Goal: Information Seeking & Learning: Understand process/instructions

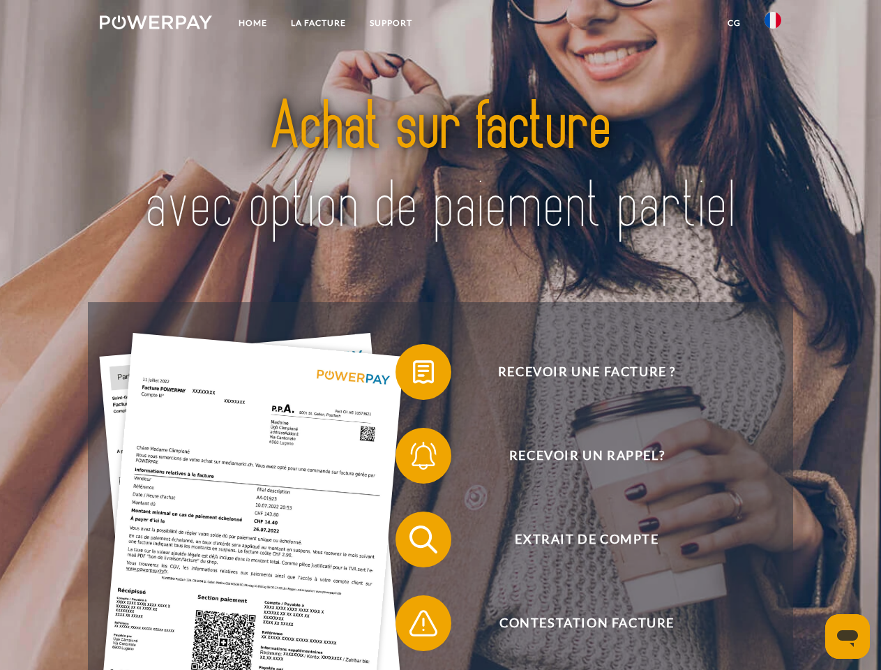
click at [156, 24] on img at bounding box center [156, 22] width 112 height 14
click at [773, 24] on img at bounding box center [773, 20] width 17 height 17
click at [734, 23] on link "CG" at bounding box center [734, 22] width 37 height 25
click at [413, 375] on span at bounding box center [403, 372] width 70 height 70
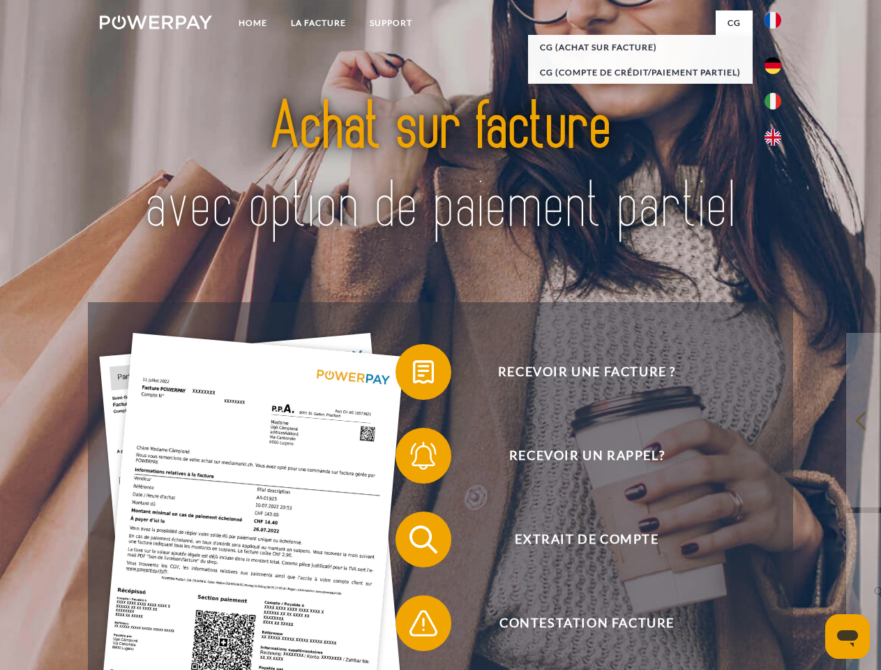
click at [413, 459] on span at bounding box center [403, 456] width 70 height 70
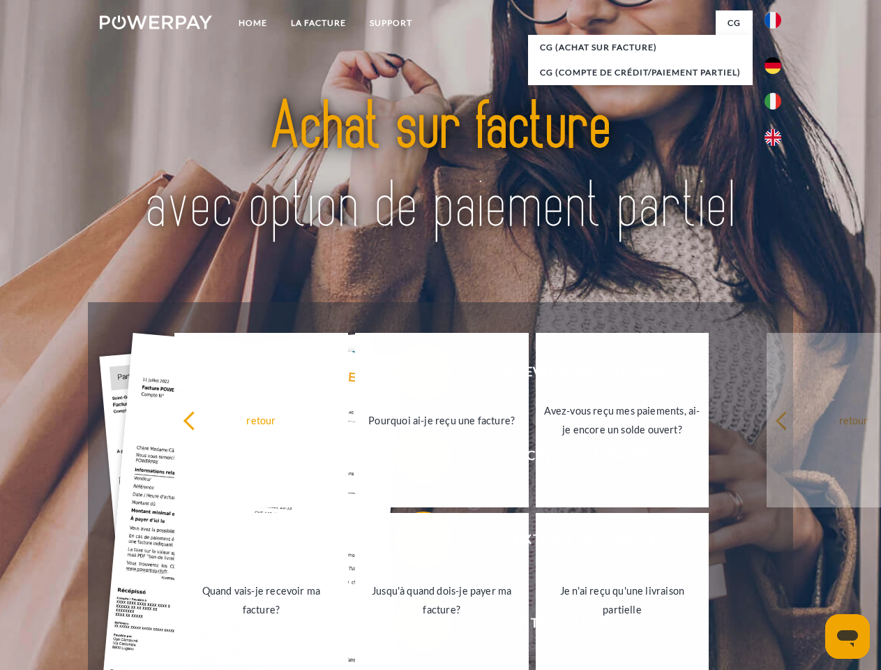
click at [413, 542] on link "Jusqu'à quand dois-je payer ma facture?" at bounding box center [442, 600] width 174 height 174
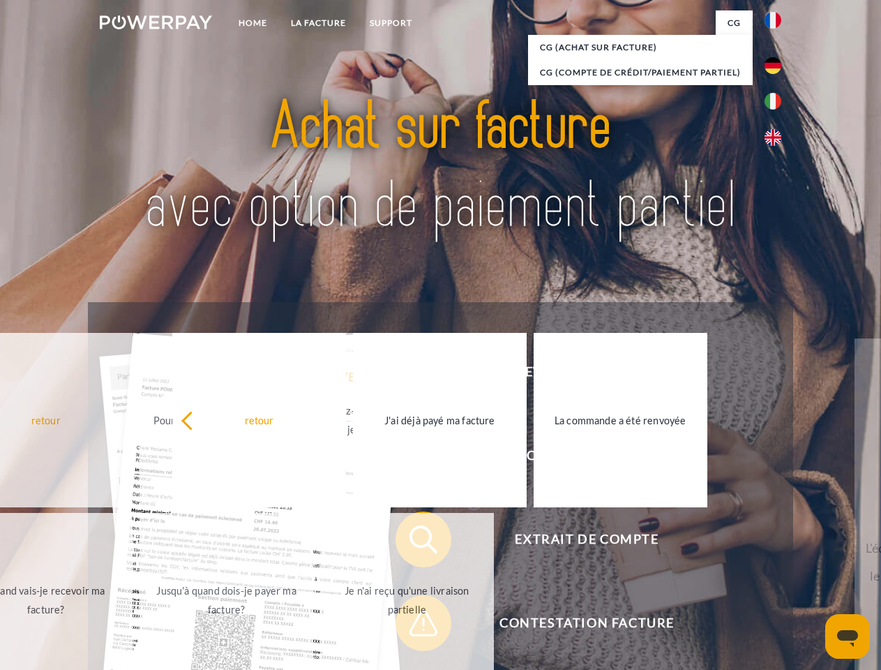
click at [413, 626] on span at bounding box center [403, 623] width 70 height 70
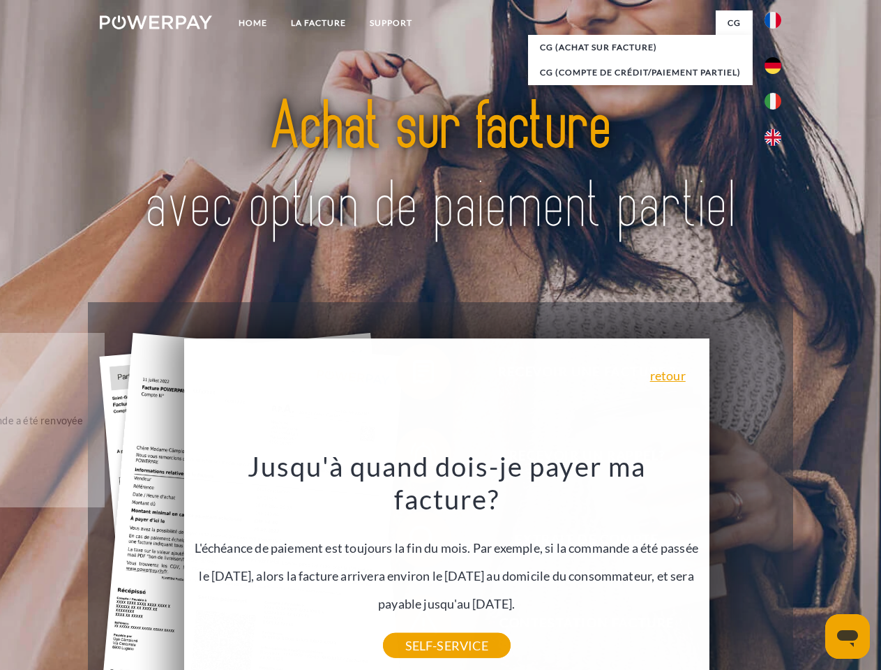
click at [848, 636] on icon "Ouvrir la fenêtre de messagerie" at bounding box center [847, 638] width 21 height 17
